Goal: Entertainment & Leisure: Consume media (video, audio)

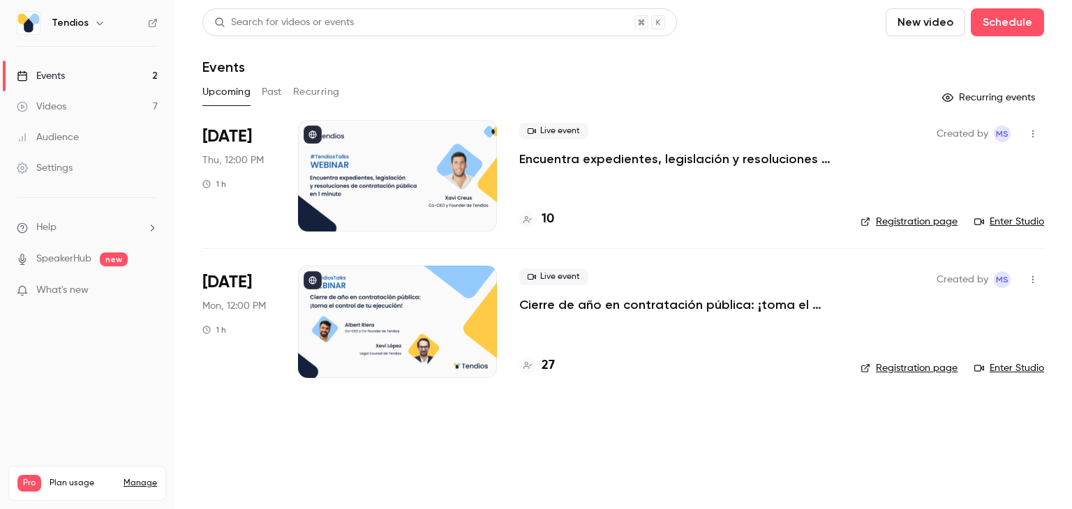
click at [61, 109] on div "Videos" at bounding box center [42, 107] width 50 height 14
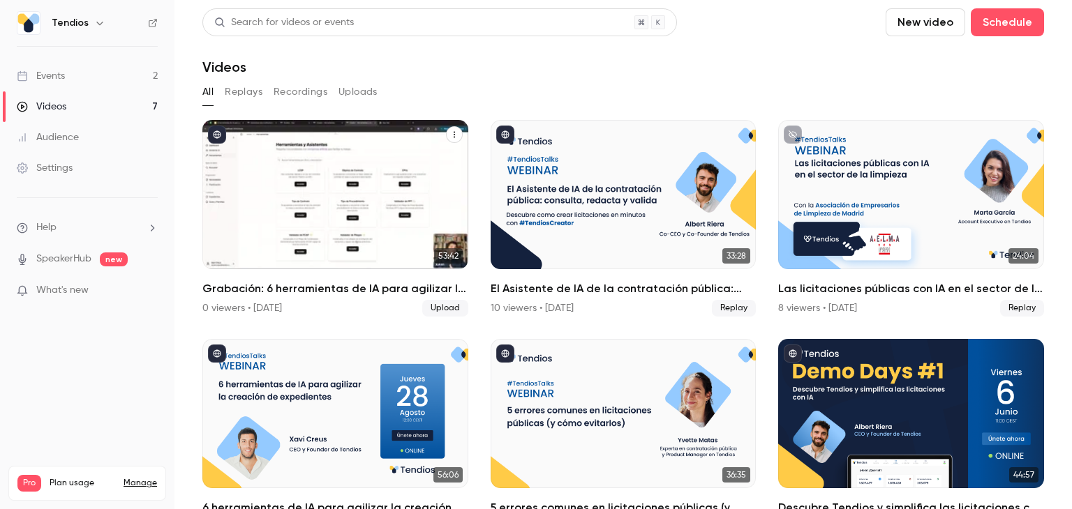
click at [275, 281] on h2 "Grabación: 6 herramientas de IA para agilizar la creación de expedientes" at bounding box center [335, 289] width 266 height 17
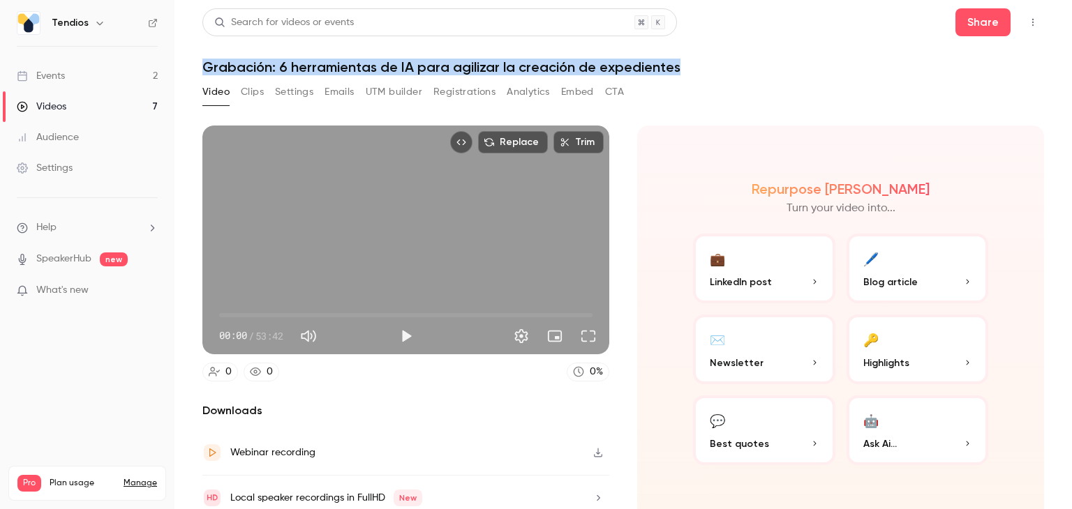
drag, startPoint x: 204, startPoint y: 65, endPoint x: 651, endPoint y: 57, distance: 446.7
click at [689, 49] on header "Search for videos or events Share Grabación: 6 herramientas de IA para agilizar…" at bounding box center [623, 41] width 842 height 67
copy h1 "Grabación: 6 herramientas de IA para agilizar la creación de expedientes"
